Goal: Information Seeking & Learning: Learn about a topic

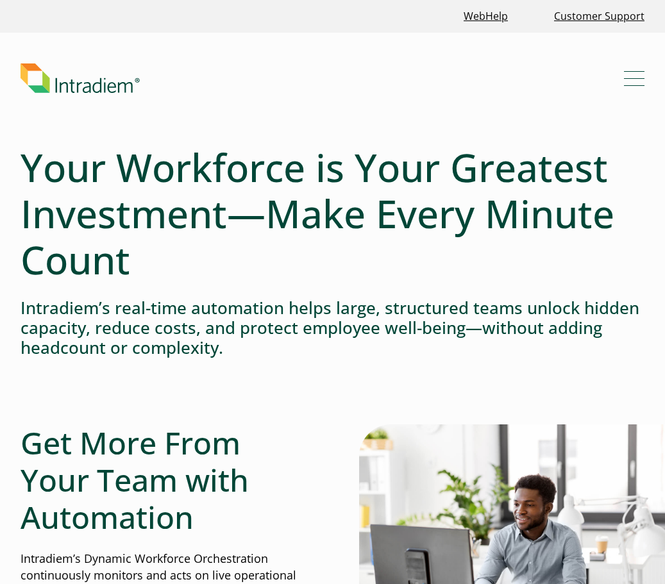
click at [638, 78] on span "Mobile Navigation Button" at bounding box center [634, 78] width 21 height 1
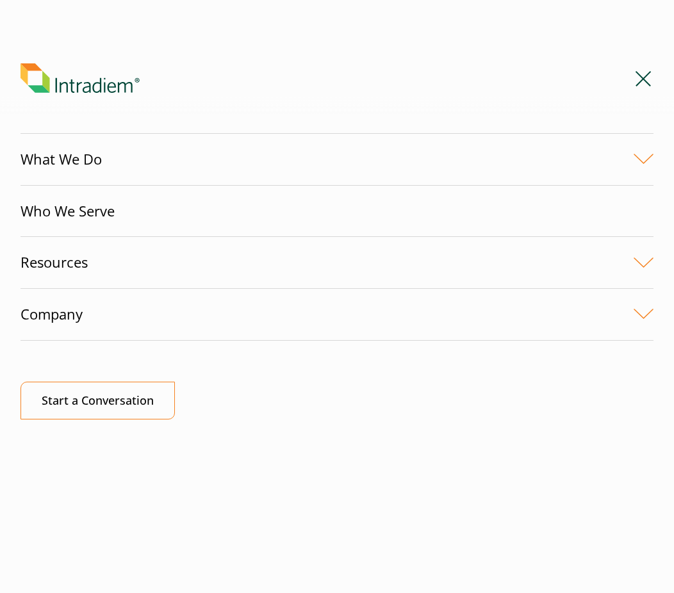
click at [643, 155] on link "What We Do" at bounding box center [337, 159] width 633 height 51
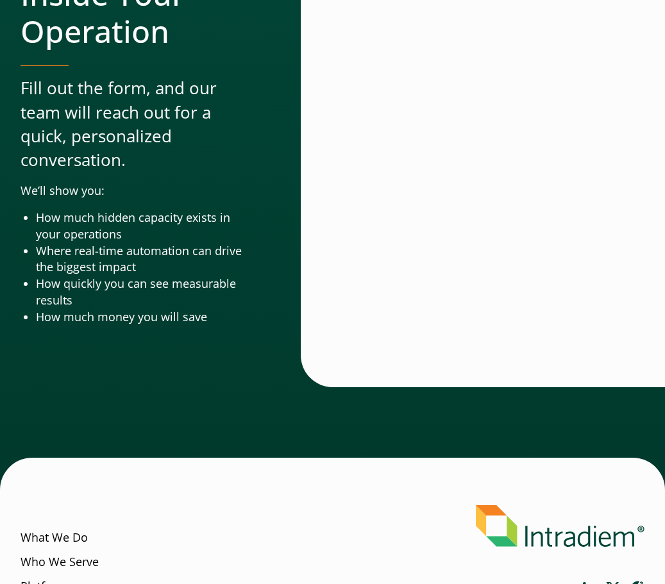
scroll to position [4252, 0]
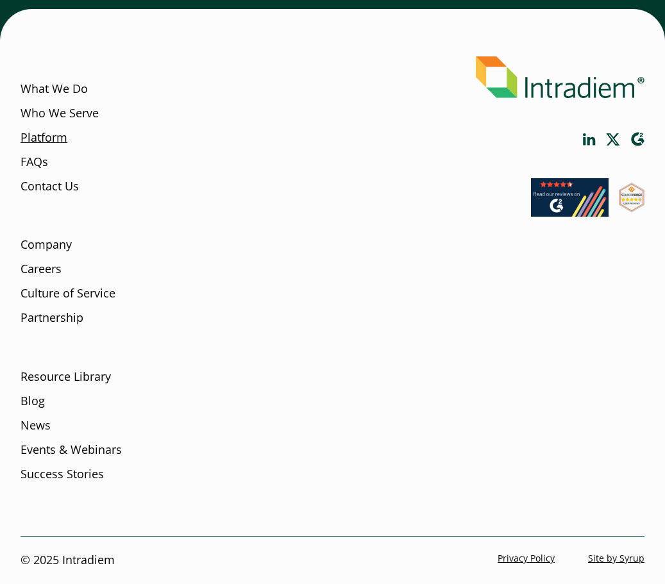
click at [53, 140] on link "Platform" at bounding box center [44, 137] width 47 height 17
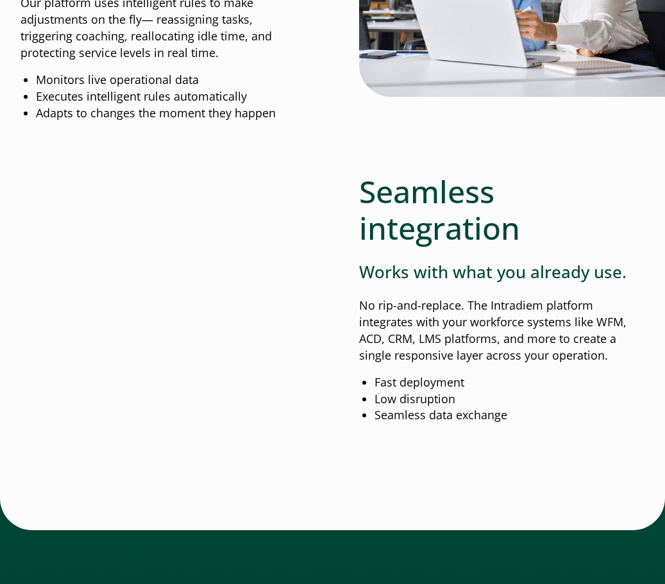
scroll to position [1327, 0]
